Goal: Consume media (video, audio)

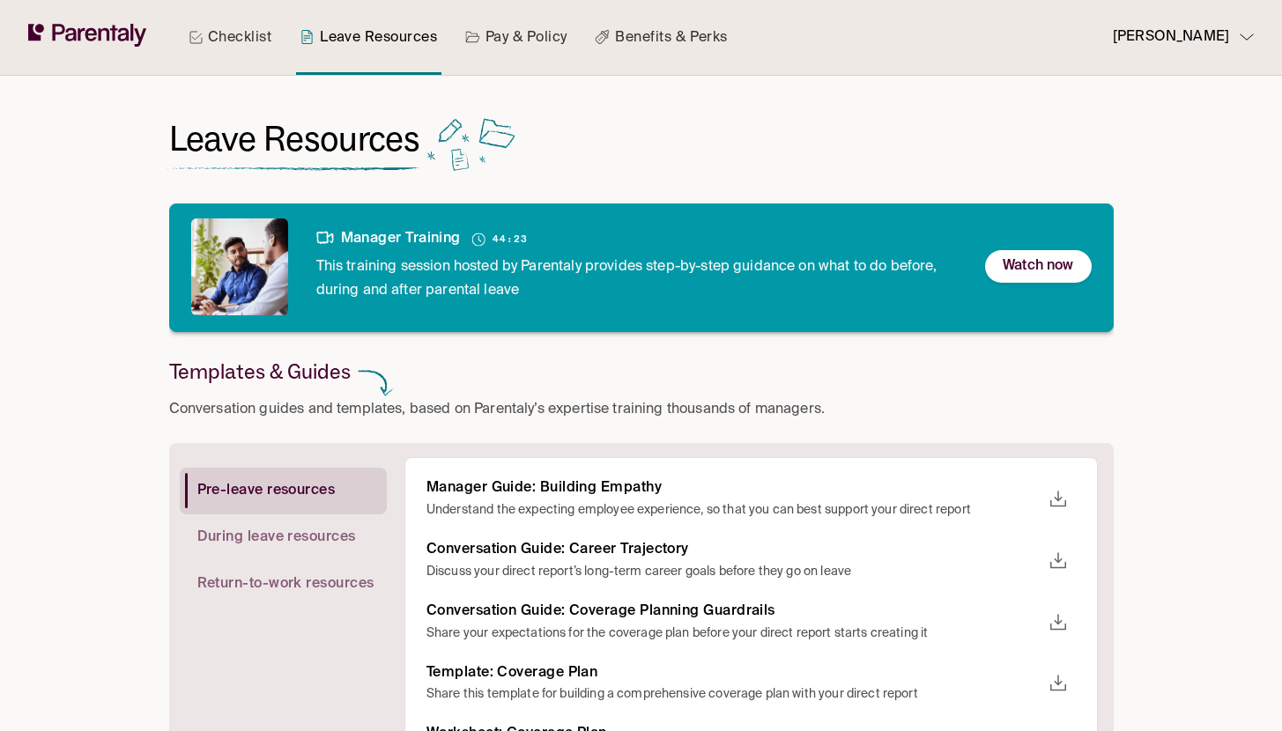
click at [1021, 274] on p "Watch now" at bounding box center [1038, 267] width 70 height 24
click at [1016, 263] on p "Watch now" at bounding box center [1038, 267] width 70 height 24
